Goal: Navigation & Orientation: Find specific page/section

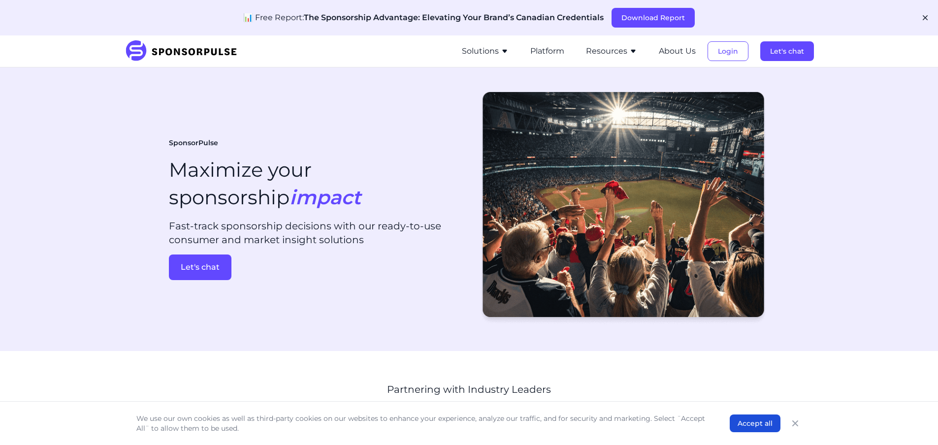
click at [493, 51] on button "Solutions" at bounding box center [485, 51] width 47 height 12
click at [623, 59] on li "Resources Sponsorship Insights Blog Thought leadership from industry experts on…" at bounding box center [611, 51] width 71 height 32
click at [623, 53] on button "Resources" at bounding box center [611, 51] width 51 height 12
click at [539, 49] on button "Platform" at bounding box center [547, 51] width 34 height 12
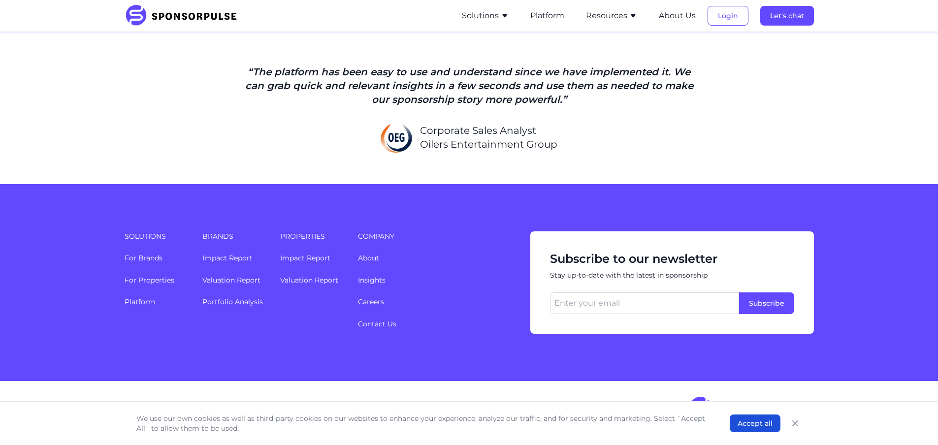
scroll to position [2402, 0]
click at [145, 281] on link "For Properties" at bounding box center [150, 280] width 50 height 9
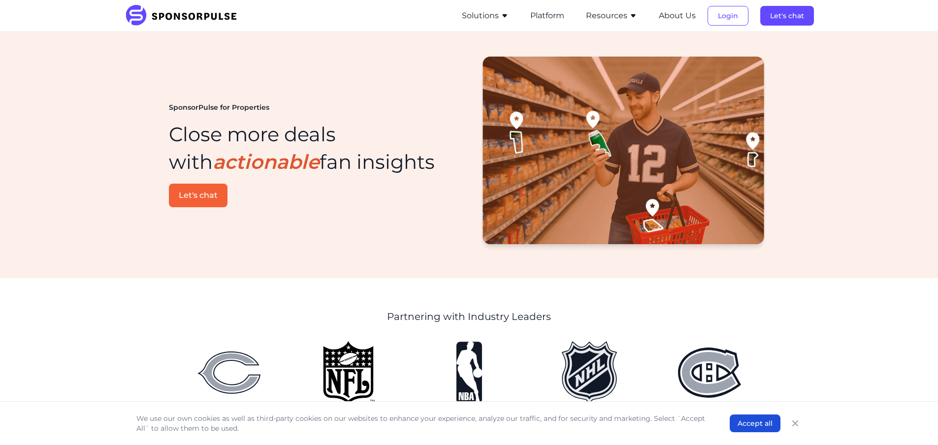
click at [479, 17] on button "Solutions" at bounding box center [485, 16] width 47 height 12
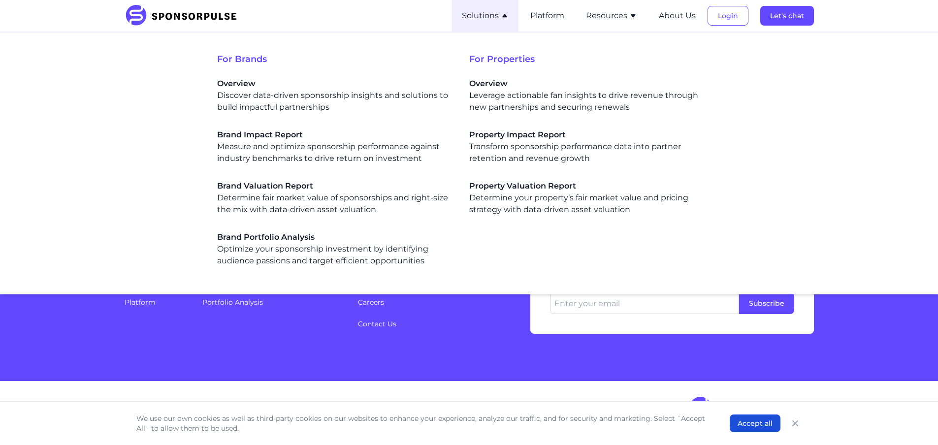
scroll to position [2005, 0]
